Goal: Transaction & Acquisition: Purchase product/service

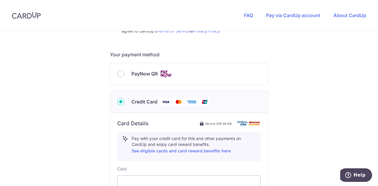
scroll to position [236, 0]
click at [129, 71] on div "PayNow QR" at bounding box center [189, 73] width 144 height 7
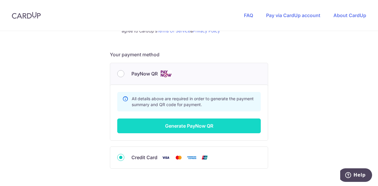
click at [194, 127] on button "Generate PayNow QR" at bounding box center [189, 126] width 144 height 15
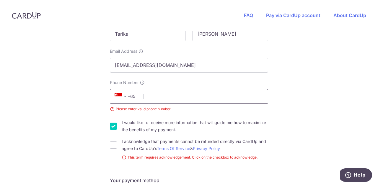
scroll to position [126, 0]
click at [133, 142] on label "I acknowledge that payments cannot be refunded directly via CardUp and agree to…" at bounding box center [195, 146] width 147 height 14
click at [117, 142] on input "I acknowledge that payments cannot be refunded directly via CardUp and agree to…" at bounding box center [113, 145] width 7 height 7
checkbox input "true"
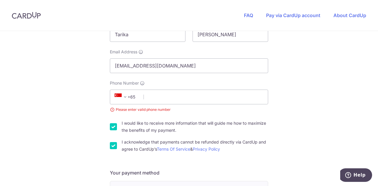
click at [133, 125] on label "I would like to receive more information that will guide me how to maximize the…" at bounding box center [195, 127] width 147 height 14
click at [117, 125] on input "I would like to receive more information that will guide me how to maximize the…" at bounding box center [113, 127] width 7 height 7
checkbox input "false"
click at [172, 99] on input "Phone Number" at bounding box center [189, 97] width 158 height 15
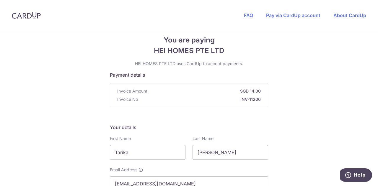
scroll to position [0, 0]
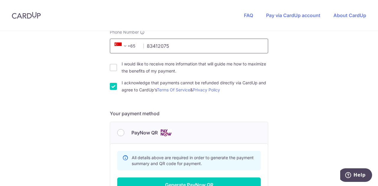
type input "83412075"
click at [178, 128] on div "PayNow QR" at bounding box center [189, 133] width 158 height 22
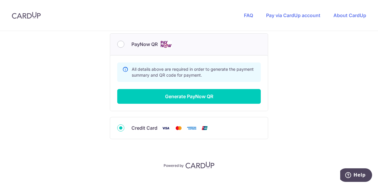
click at [125, 44] on div "PayNow QR" at bounding box center [189, 44] width 144 height 7
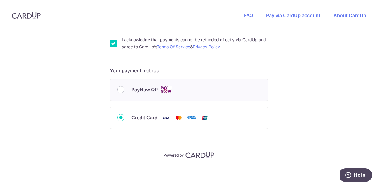
scroll to position [220, 0]
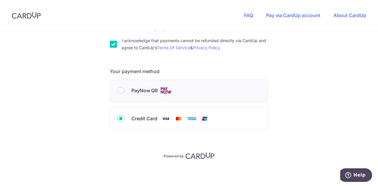
click at [142, 96] on div "PayNow QR" at bounding box center [189, 91] width 158 height 22
click at [141, 91] on span "PayNow QR" at bounding box center [144, 90] width 26 height 7
click at [124, 91] on input "PayNow QR" at bounding box center [120, 90] width 7 height 7
radio input "true"
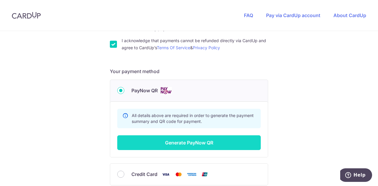
click at [169, 139] on button "Generate PayNow QR" at bounding box center [189, 143] width 144 height 15
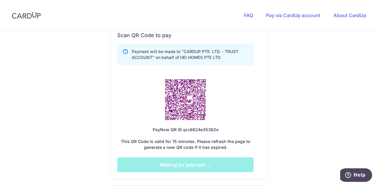
scroll to position [329, 0]
